Goal: Task Accomplishment & Management: Manage account settings

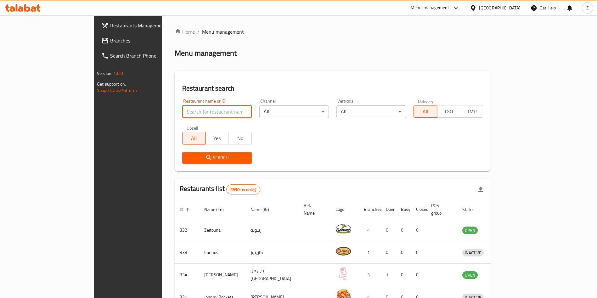
click at [182, 116] on input "search" at bounding box center [217, 111] width 70 height 13
type input "s"
type input "juicy mouzy"
click button "Search" at bounding box center [217, 158] width 70 height 12
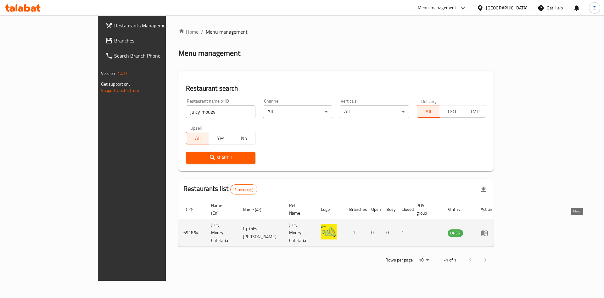
click at [488, 230] on icon "enhanced table" at bounding box center [484, 232] width 7 height 5
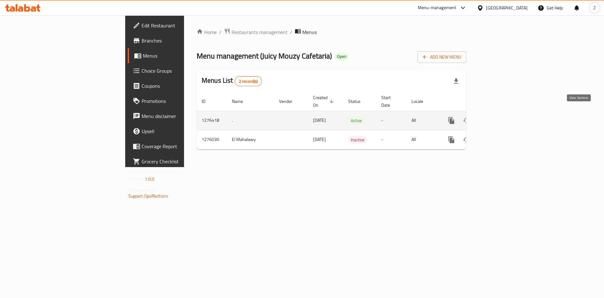
click at [504, 117] on link "enhanced table" at bounding box center [496, 120] width 15 height 15
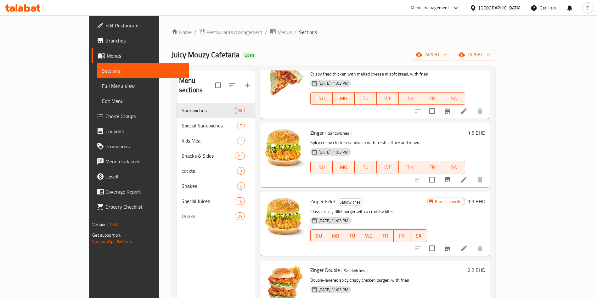
scroll to position [559, 0]
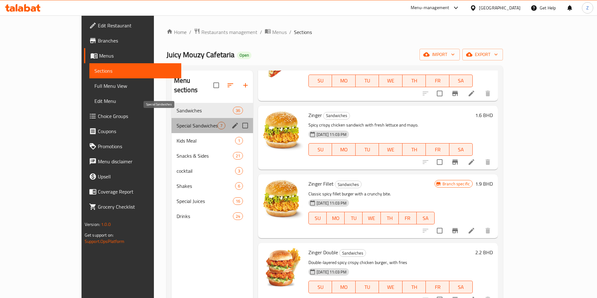
click at [176, 122] on span "Special Sandwiches" at bounding box center [196, 126] width 41 height 8
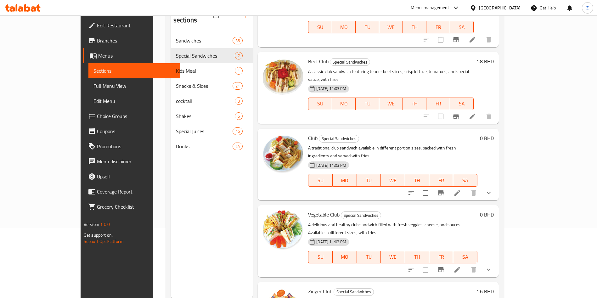
scroll to position [71, 0]
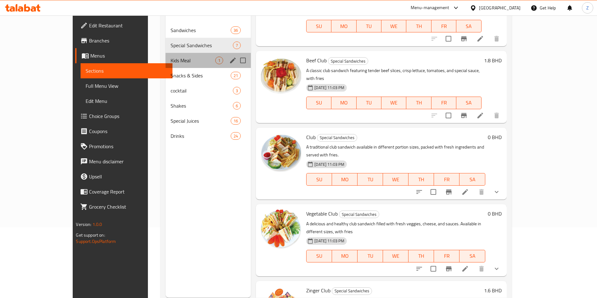
click at [165, 56] on div "Kids Meal 1" at bounding box center [207, 60] width 85 height 15
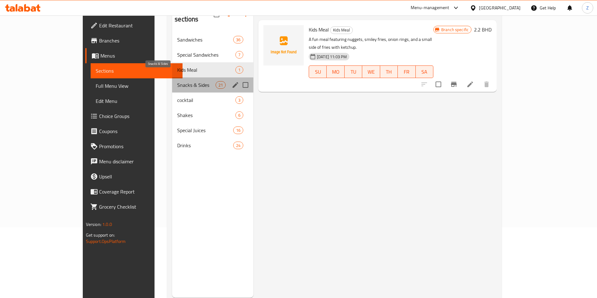
click at [177, 81] on span "Snacks & Sides" at bounding box center [196, 85] width 38 height 8
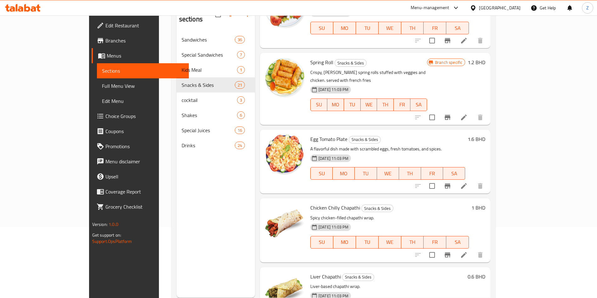
scroll to position [472, 0]
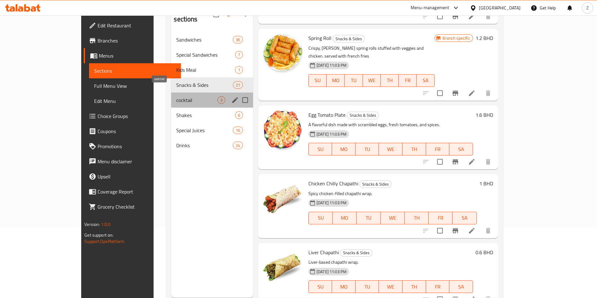
click at [176, 96] on span "cocktail" at bounding box center [196, 100] width 41 height 8
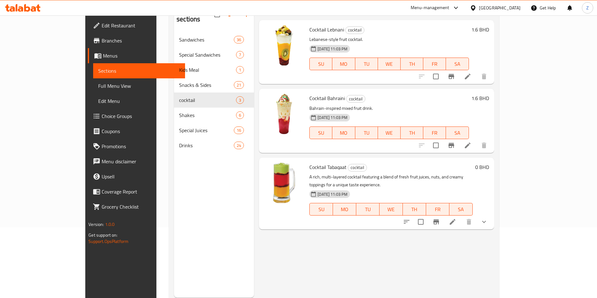
click at [102, 44] on span "Branches" at bounding box center [141, 41] width 78 height 8
